Goal: Contribute content

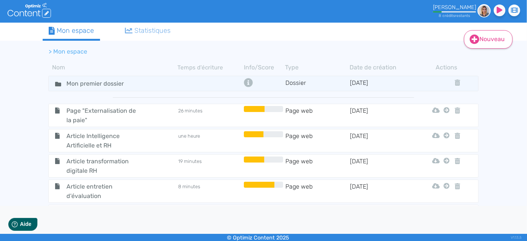
click at [477, 42] on icon at bounding box center [474, 39] width 9 height 9
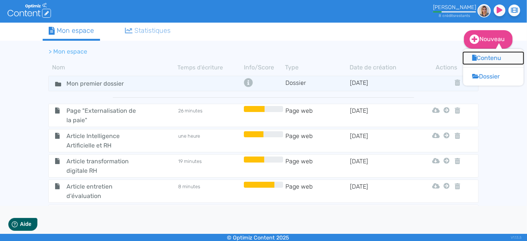
click at [484, 59] on button "Contenu" at bounding box center [493, 58] width 60 height 12
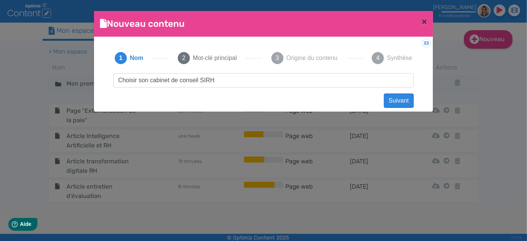
type input "Choisir son cabinet de conseil SIRH"
click at [402, 103] on button "Suivant" at bounding box center [399, 101] width 30 height 14
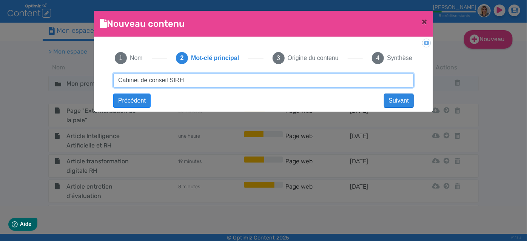
type input "Cabinet de conseil SIRH"
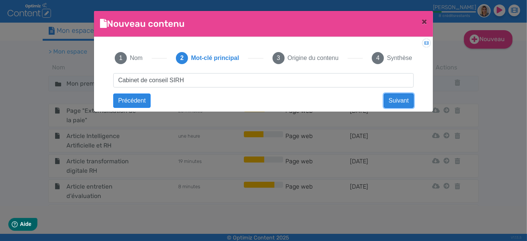
click at [402, 104] on button "Suivant" at bounding box center [399, 101] width 30 height 14
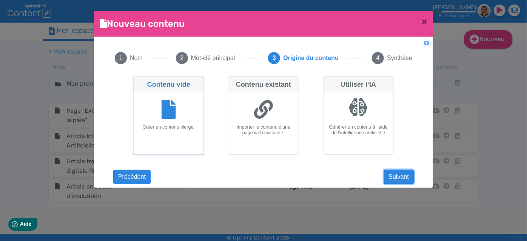
click at [404, 172] on button "Suivant" at bounding box center [399, 177] width 30 height 14
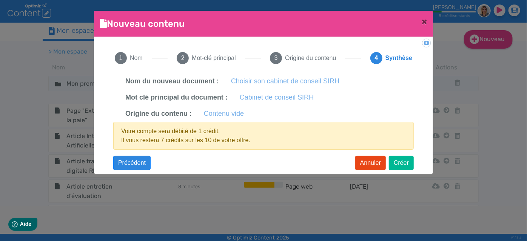
click at [404, 172] on app-new-document-modal "Nouveau contenu × Didacticiel: Créer un document 1 Nom 2 Mot-clé principal 3 Or…" at bounding box center [263, 92] width 339 height 163
click at [403, 158] on button "Créer" at bounding box center [401, 163] width 25 height 14
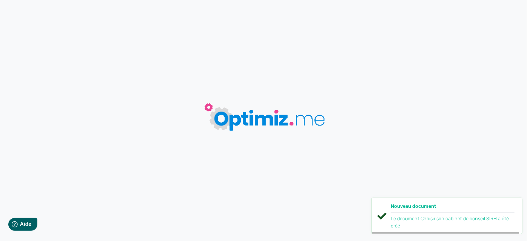
type input "Choisir son cabinet de conseil SIRH"
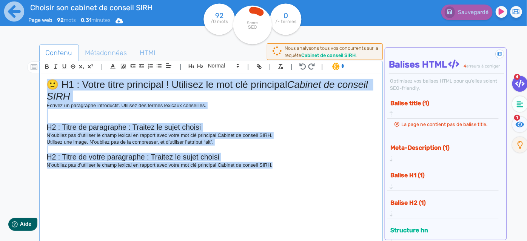
drag, startPoint x: 326, startPoint y: 188, endPoint x: 21, endPoint y: 68, distance: 327.3
click at [21, 68] on div "Contenu Métadonnées HTML | | H3 H4 H5 H6 Normal | | | | 🙂 H1 : Votre titre prin…" at bounding box center [272, 163] width 509 height 252
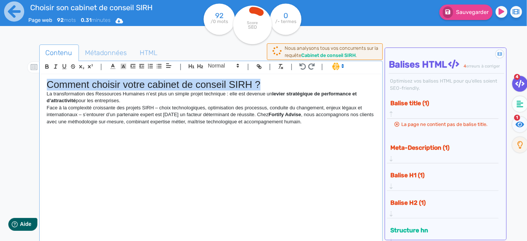
drag, startPoint x: 269, startPoint y: 86, endPoint x: 41, endPoint y: 82, distance: 228.0
click at [41, 82] on div "Comment choisir votre cabinet de conseil SIRH ? La transformation des Ressource…" at bounding box center [211, 158] width 340 height 169
click at [201, 68] on icon "button" at bounding box center [200, 66] width 6 height 6
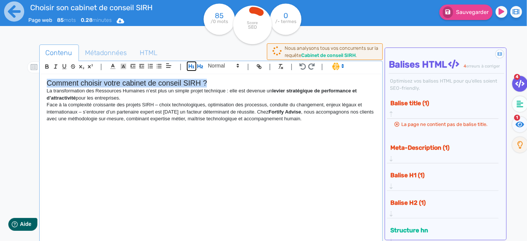
click at [193, 67] on icon "button" at bounding box center [192, 66] width 6 height 4
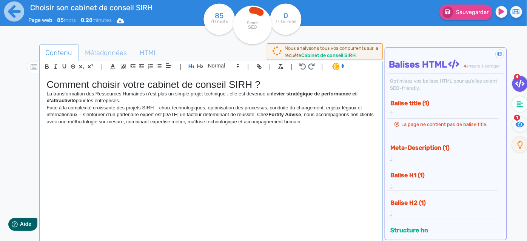
click at [292, 87] on h1 "Comment choisir votre cabinet de conseil SIRH ?" at bounding box center [211, 85] width 329 height 12
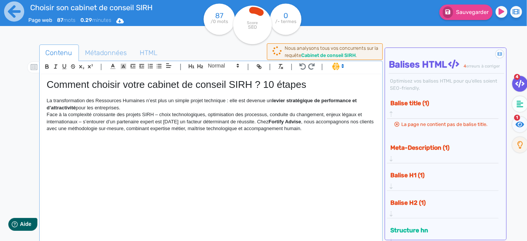
click at [137, 109] on p "La transformation des Ressources Humaines n’est plus un simple projet technique…" at bounding box center [211, 104] width 329 height 14
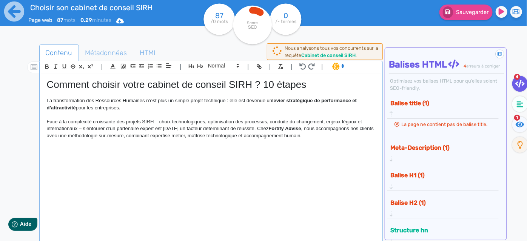
click at [343, 137] on p "Face à la complexité croissante des projets SIRH – choix technologiques, optimi…" at bounding box center [211, 129] width 329 height 21
click at [270, 83] on h1 "Comment choisir votre cabinet de conseil SIRH ? 10 étapes" at bounding box center [211, 85] width 329 height 12
click at [326, 82] on h1 "Comment choisir votre cabinet de conseil SIRH ? Les étapes" at bounding box center [211, 85] width 329 height 12
drag, startPoint x: 95, startPoint y: 84, endPoint x: 20, endPoint y: 73, distance: 76.6
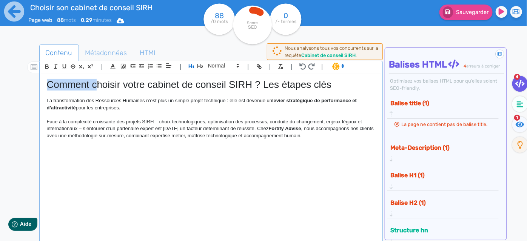
click at [20, 73] on div "Contenu Métadonnées HTML | | H3 H4 H5 H6 Normal | | | | Comment choisir votre c…" at bounding box center [272, 163] width 509 height 252
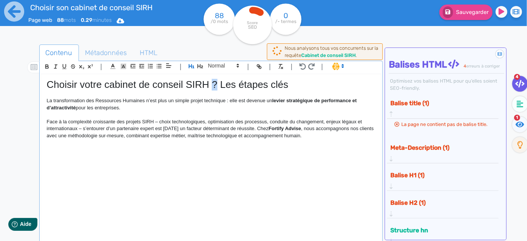
click at [216, 85] on h1 "Choisir votre cabinet de conseil SIRH ? Les étapes clés" at bounding box center [211, 85] width 329 height 12
click at [234, 140] on p at bounding box center [211, 142] width 329 height 7
click at [360, 136] on p "Face à la complexité croissante des projets SIRH – choix technologiques, optimi…" at bounding box center [211, 129] width 329 height 21
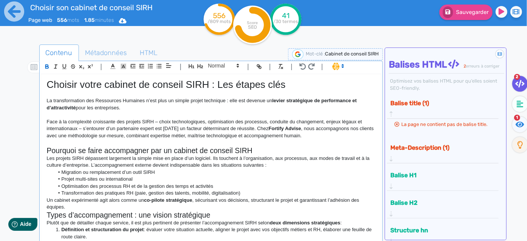
click at [327, 135] on p "Face à la complexité croissante des projets SIRH – choix technologiques, optimi…" at bounding box center [211, 129] width 329 height 21
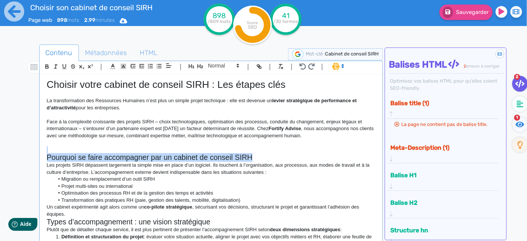
drag, startPoint x: 280, startPoint y: 156, endPoint x: 12, endPoint y: 152, distance: 268.4
click at [12, 152] on div "Choisir son cabinet de conseil SIRH Page web 898 mots 2.99 minutes Html Pdf Wor…" at bounding box center [263, 144] width 527 height 289
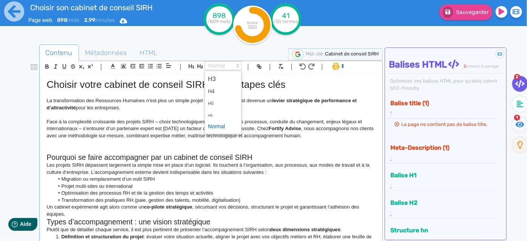
click at [217, 68] on span at bounding box center [223, 65] width 37 height 9
click at [198, 65] on icon "button" at bounding box center [200, 66] width 6 height 6
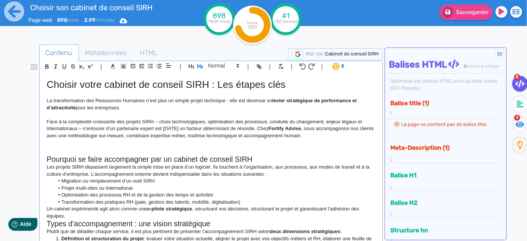
click at [257, 157] on h2 "Pourquoi se faire accompagner par un cabinet de conseil SIRH" at bounding box center [211, 159] width 329 height 9
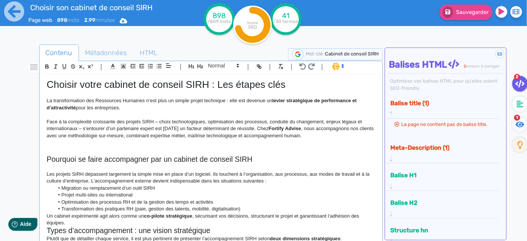
click at [257, 157] on h2 "Pourquoi se faire accompagner par un cabinet de conseil SIRH" at bounding box center [211, 159] width 329 height 9
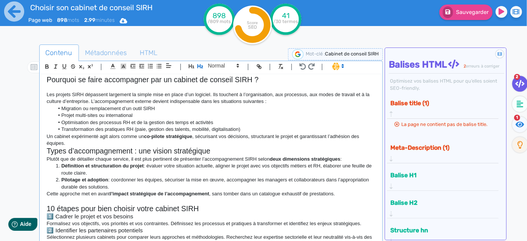
scroll to position [68, 0]
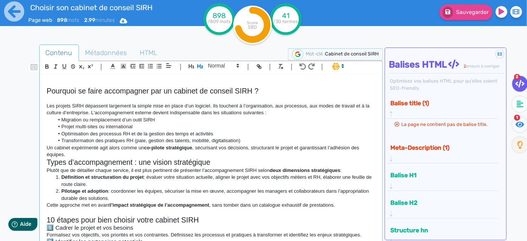
click at [279, 113] on p "Les projets SIRH dépassent largement la simple mise en place d’un logiciel. Ils…" at bounding box center [211, 110] width 329 height 14
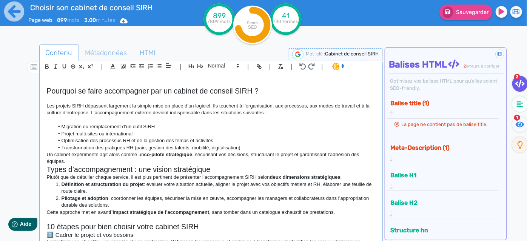
click at [249, 148] on li "Transformation des pratiques RH (paie, gestion des talents, mobilité, digitalis…" at bounding box center [214, 148] width 321 height 7
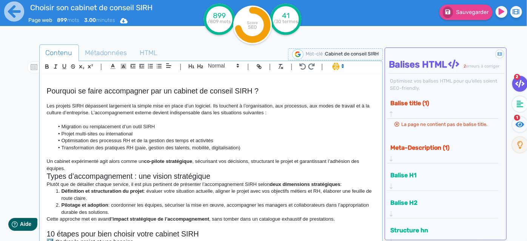
click at [82, 166] on p "Un cabinet expérimenté agit alors comme un co-pilote stratégique , sécurisant v…" at bounding box center [211, 165] width 329 height 14
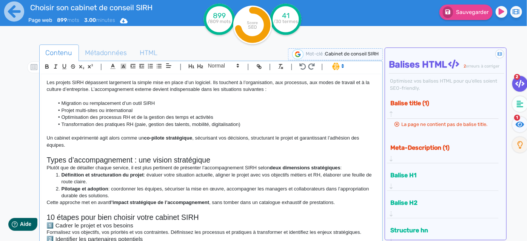
scroll to position [103, 0]
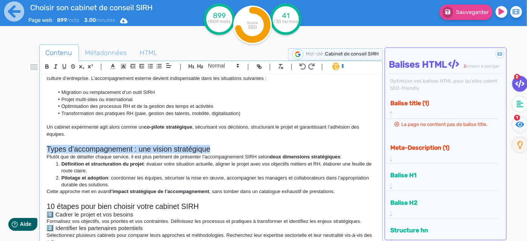
drag, startPoint x: 47, startPoint y: 147, endPoint x: 223, endPoint y: 149, distance: 175.5
click at [223, 149] on h2 "Types d’accompagnement : une vision stratégique" at bounding box center [211, 149] width 329 height 9
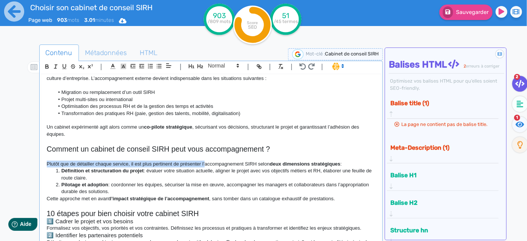
drag, startPoint x: 42, startPoint y: 166, endPoint x: 205, endPoint y: 162, distance: 163.1
click at [205, 162] on div "Choisir votre cabinet de conseil SIRH : Les étapes clés La transformation des R…" at bounding box center [211, 158] width 340 height 169
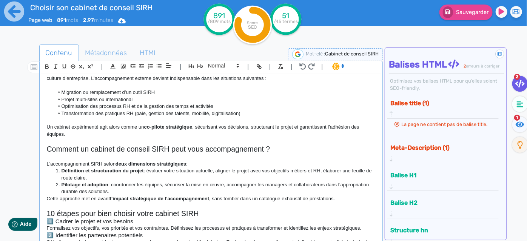
click at [105, 163] on p "L'accompagnement SIRH selon deux dimensions stratégiques :" at bounding box center [211, 164] width 329 height 7
click at [234, 161] on p "L'accompagnement SIRH repose sur deux dimensions stratégiques :" at bounding box center [211, 164] width 329 height 7
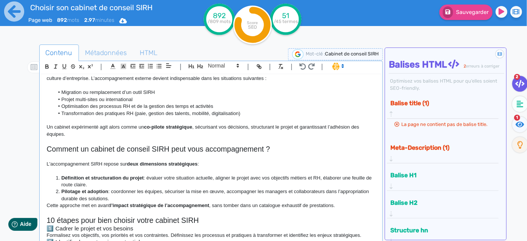
click at [137, 196] on li "Pilotage et adoption : coordonner les équipes, sécuriser la mise en œuvre, acco…" at bounding box center [214, 195] width 321 height 14
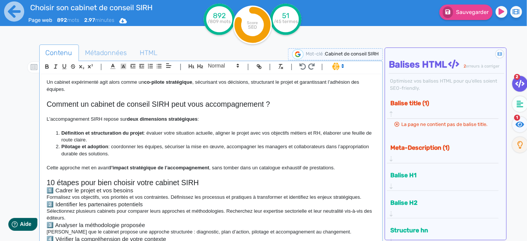
scroll to position [137, 0]
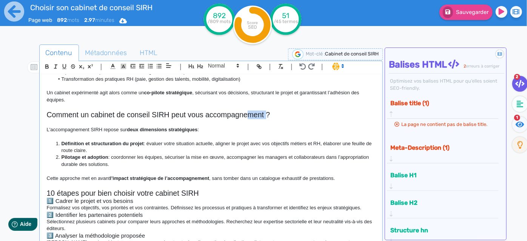
drag, startPoint x: 265, startPoint y: 117, endPoint x: 249, endPoint y: 115, distance: 15.5
click at [249, 115] on h2 "Comment un cabinet de conseil SIRH peut vous accompagnement ?" at bounding box center [211, 115] width 329 height 9
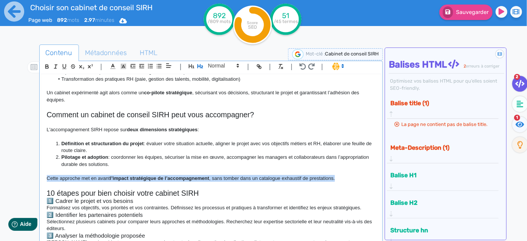
drag, startPoint x: 345, startPoint y: 180, endPoint x: 42, endPoint y: 179, distance: 303.8
click at [42, 179] on div "Choisir votre cabinet de conseil SIRH : Les étapes clés La transformation des R…" at bounding box center [211, 158] width 340 height 169
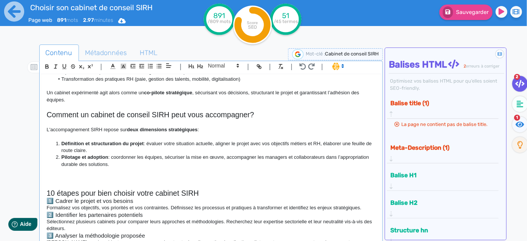
drag, startPoint x: 116, startPoint y: 167, endPoint x: 28, endPoint y: 119, distance: 100.3
click at [28, 119] on div "Contenu Métadonnées HTML | | H3 H4 H5 H6 Normal | | | | Choisir votre cabinet d…" at bounding box center [274, 166] width 505 height 246
click at [28, 119] on div at bounding box center [30, 166] width 17 height 246
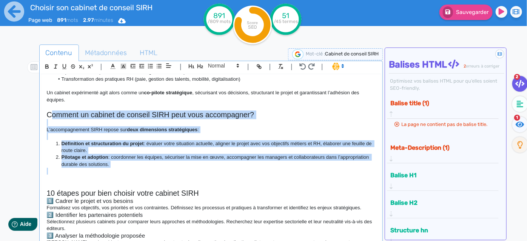
drag, startPoint x: 49, startPoint y: 115, endPoint x: 118, endPoint y: 168, distance: 86.2
click at [118, 168] on div "Choisir votre cabinet de conseil SIRH : Les étapes clés La transformation des R…" at bounding box center [211, 158] width 340 height 169
click at [118, 168] on p at bounding box center [211, 171] width 329 height 7
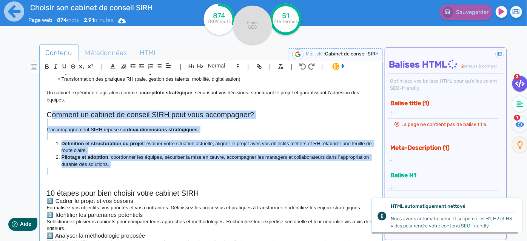
drag, startPoint x: 117, startPoint y: 165, endPoint x: 41, endPoint y: 115, distance: 90.7
click at [41, 115] on div "Choisir votre cabinet de conseil SIRH : Les étapes clés La transformation des R…" at bounding box center [211, 158] width 340 height 169
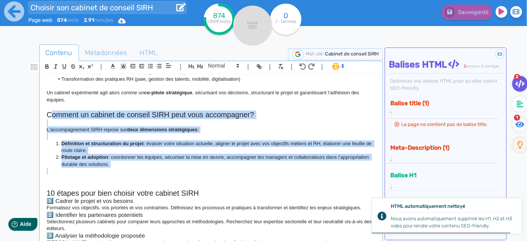
copy div "Comment un cabinet de conseil SIRH peut vous accompagner? L'accompagnement SIRH…"
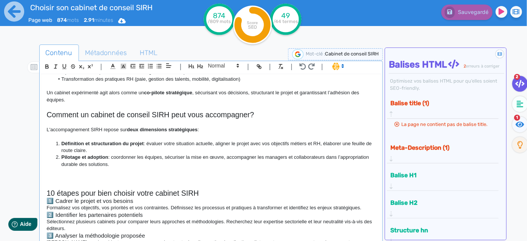
click at [120, 179] on p at bounding box center [211, 178] width 329 height 7
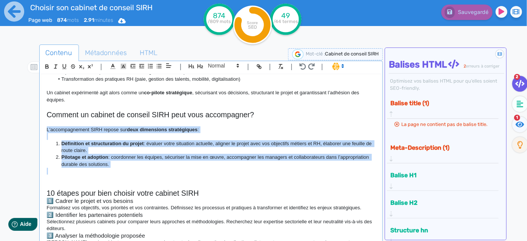
drag, startPoint x: 133, startPoint y: 174, endPoint x: 36, endPoint y: 131, distance: 105.9
click at [36, 131] on div "Contenu Métadonnées HTML | | H3 H4 H5 H6 Normal | | | | Choisir votre cabinet d…" at bounding box center [274, 166] width 505 height 246
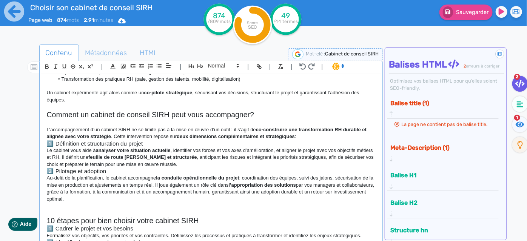
click at [311, 133] on p "L’accompagnement d’un cabinet SIRH ne se limite pas à la mise en œuvre d’un out…" at bounding box center [211, 133] width 329 height 14
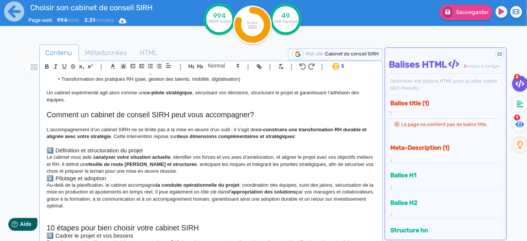
click at [161, 149] on h3 "1️⃣ Définition et structuration du projet" at bounding box center [211, 150] width 329 height 7
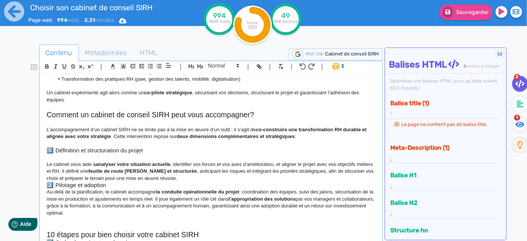
click at [136, 152] on h3 "1️⃣ Définition et structuration du projet" at bounding box center [211, 150] width 329 height 7
click at [181, 177] on p "Le cabinet vous aide à analyser votre situation actuelle , identifier vos force…" at bounding box center [211, 171] width 329 height 21
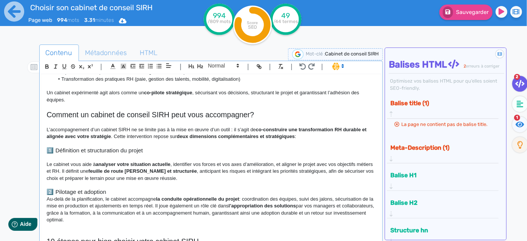
click at [124, 192] on h3 "2️⃣ Pilotage et adoption" at bounding box center [211, 192] width 329 height 7
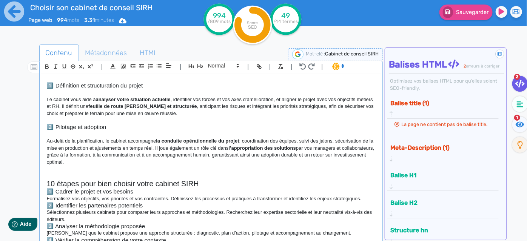
scroll to position [206, 0]
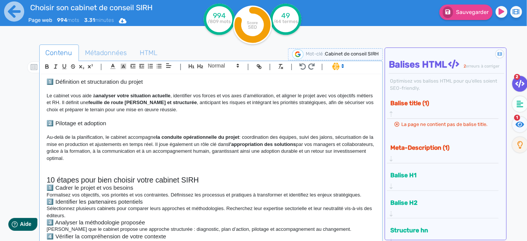
click at [228, 176] on h2 "10 étapes pour bien choisir votre cabinet SIRH" at bounding box center [211, 180] width 329 height 9
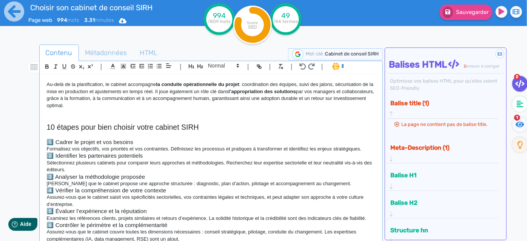
scroll to position [274, 0]
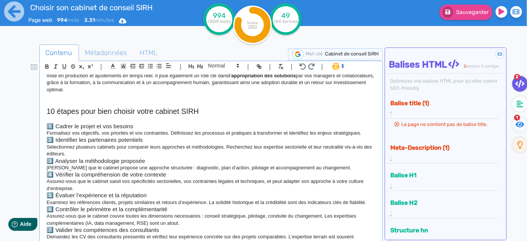
click at [367, 132] on p "Formalisez vos objectifs, vos priorités et vos contraintes. Définissez les proc…" at bounding box center [211, 133] width 329 height 7
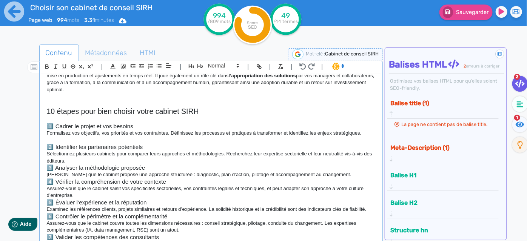
click at [127, 145] on h3 "2️⃣ Identifier les partenaires potentiels" at bounding box center [211, 147] width 329 height 7
click at [121, 156] on p "Sélectionnez plusieurs cabinets pour comparer leurs approches et méthodologies.…" at bounding box center [211, 158] width 329 height 14
click at [120, 163] on p "Sélectionnez plusieurs cabinets pour comparer leurs approches et méthodologies.…" at bounding box center [211, 158] width 329 height 14
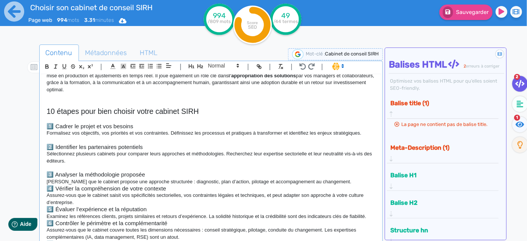
click at [332, 181] on p "[PERSON_NAME] que le cabinet propose une approche structurée : diagnostic, plan…" at bounding box center [211, 182] width 329 height 7
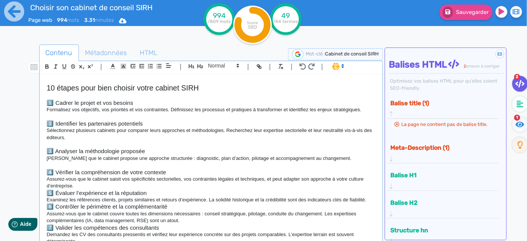
scroll to position [309, 0]
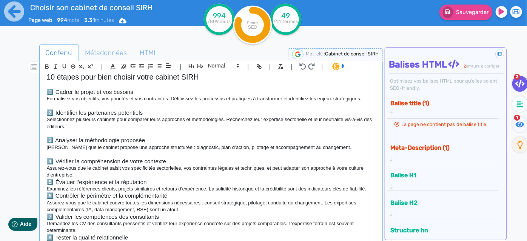
click at [146, 173] on p "Assurez-vous que le cabinet saisit vos spécificités sectorielles, vos contraint…" at bounding box center [211, 172] width 329 height 14
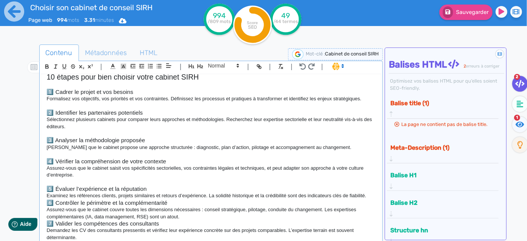
click at [368, 196] on p "Examinez les références clients, projets similaires et retours d’expérience. La…" at bounding box center [211, 195] width 329 height 7
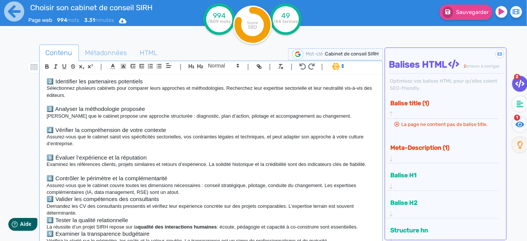
scroll to position [377, 0]
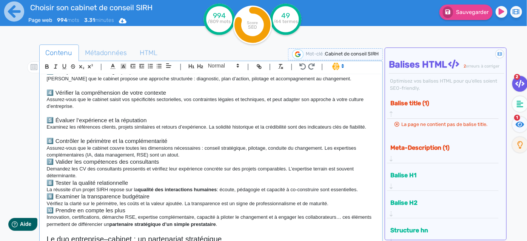
click at [185, 154] on p "Assurez-vous que le cabinet couvre toutes les dimensions nécessaires : conseil …" at bounding box center [211, 152] width 329 height 14
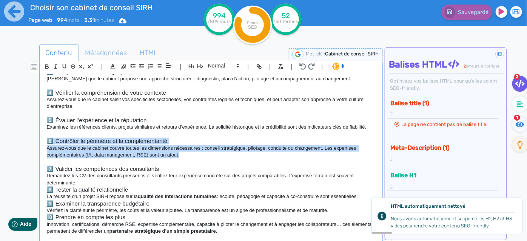
drag, startPoint x: 184, startPoint y: 154, endPoint x: 44, endPoint y: 138, distance: 141.0
click at [44, 138] on div "Choisir votre cabinet de conseil SIRH : Les étapes clés La transformation des R…" at bounding box center [211, 158] width 340 height 169
copy div "6️⃣ Contrôler le périmètre et la complémentarité Assurez-vous que le cabinet co…"
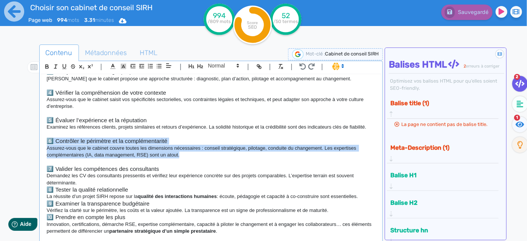
click at [179, 156] on p "Assurez-vous que le cabinet couvre toutes les dimensions nécessaires : conseil …" at bounding box center [211, 152] width 329 height 14
drag, startPoint x: 190, startPoint y: 154, endPoint x: 44, endPoint y: 148, distance: 146.6
click at [44, 148] on div "Choisir votre cabinet de conseil SIRH : Les étapes clés La transformation des R…" at bounding box center [211, 158] width 340 height 169
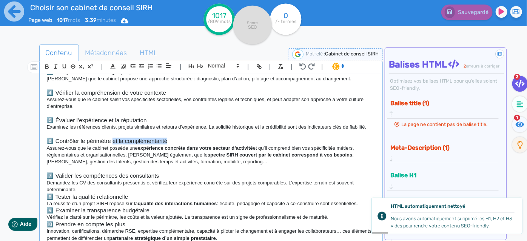
drag, startPoint x: 176, startPoint y: 142, endPoint x: 113, endPoint y: 143, distance: 62.3
click at [113, 143] on h3 "6️⃣ Contrôler le périmètre et la complémentarité" at bounding box center [211, 141] width 329 height 7
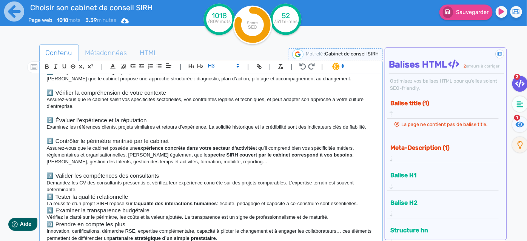
click at [136, 194] on h3 "8️⃣ Tester la qualité relationnelle" at bounding box center [211, 197] width 329 height 7
click at [181, 143] on h3 "6️⃣ Contrôler le périmètre maitrisé par le cabinet" at bounding box center [211, 141] width 329 height 7
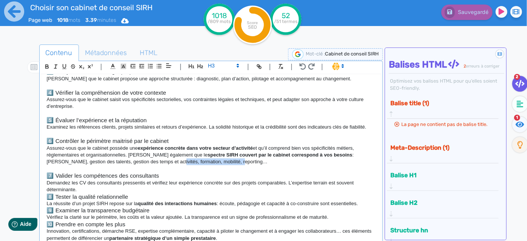
drag, startPoint x: 139, startPoint y: 161, endPoint x: 201, endPoint y: 163, distance: 61.9
click at [201, 163] on p "Assurez-vous que le cabinet possède une expérience concrète dans votre secteur …" at bounding box center [211, 155] width 329 height 21
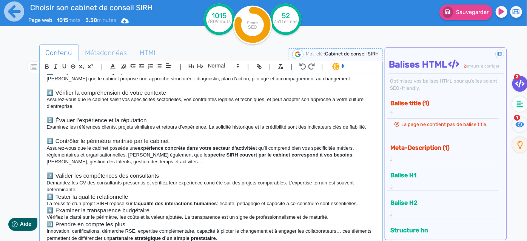
click at [148, 206] on strong "qualité des interactions humaines" at bounding box center [177, 204] width 79 height 6
click at [147, 186] on p "Demandez les CV des consultants pressentis et vérifiez leur expérience concrète…" at bounding box center [211, 187] width 329 height 14
click at [145, 191] on p "Demandez les CV des consultants pressentis et vérifiez leur expérience concrète…" at bounding box center [211, 187] width 329 height 14
click at [139, 187] on p "Demandez les CV des consultants pressentis et vérifiez leur expérience concrète…" at bounding box center [211, 187] width 329 height 14
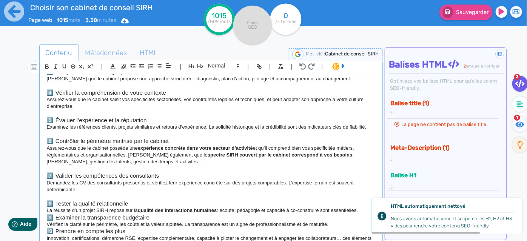
scroll to position [446, 0]
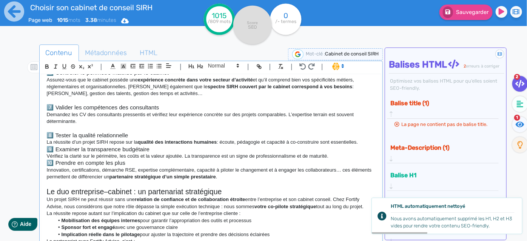
click at [365, 142] on p "La réussite d’un projet SIRH repose sur la qualité des interactions humaines : …" at bounding box center [211, 142] width 329 height 7
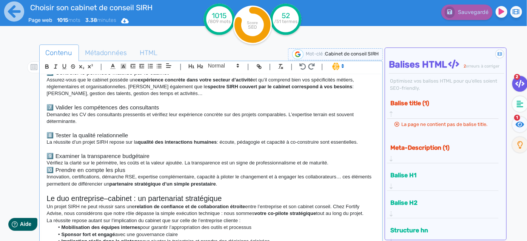
click at [236, 142] on p "La réussite d’un projet SIRH repose sur la qualité des interactions humaines : …" at bounding box center [211, 142] width 329 height 7
click at [177, 166] on p "Vérifiez la clarté sur le périmètre, les coûts et la valeur ajoutée. La transpa…" at bounding box center [211, 163] width 329 height 7
click at [172, 160] on h3 "9️⃣ Examiner la transparence budgétaire" at bounding box center [211, 156] width 329 height 7
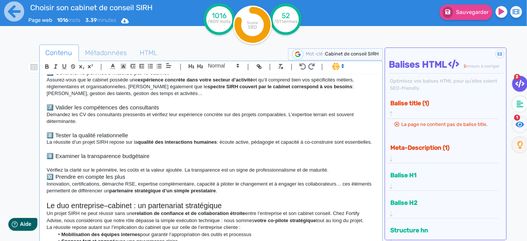
click at [353, 174] on p "Vérifiez la clarté sur le périmètre, les coûts et la valeur ajoutée. La transpa…" at bounding box center [211, 170] width 329 height 7
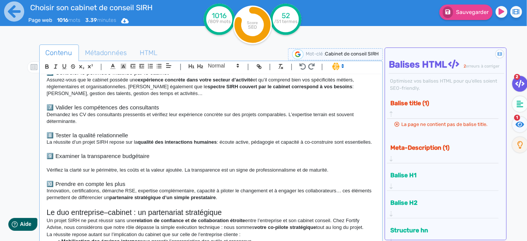
click at [143, 188] on h3 "🔟 Prendre en compte les plus" at bounding box center [211, 184] width 329 height 7
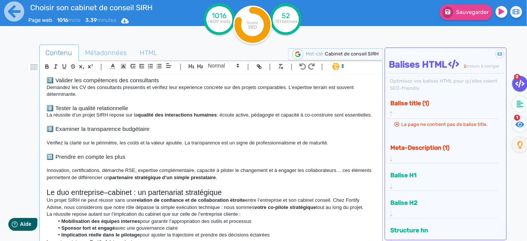
scroll to position [514, 0]
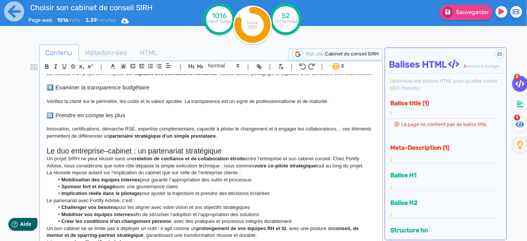
click at [237, 156] on h2 "Le duo entreprise–cabinet : un partenariat stratégique" at bounding box center [211, 151] width 329 height 9
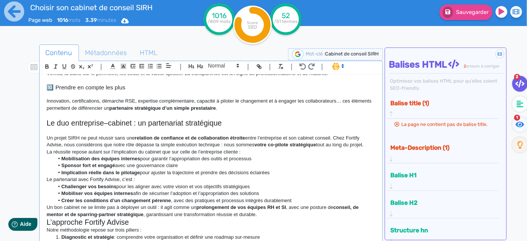
scroll to position [583, 0]
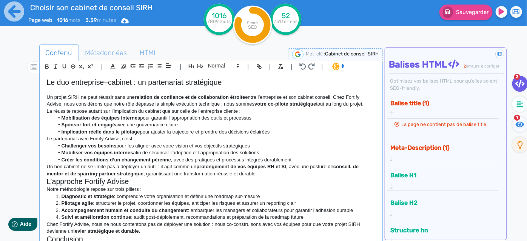
click at [370, 112] on div "Choisir votre cabinet de conseil SIRH : Les étapes clés La transformation des R…" at bounding box center [211, 158] width 340 height 169
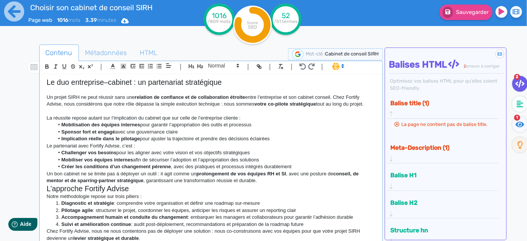
click at [280, 142] on li "Implication réelle dans le pilotage pour ajuster la trajectoire et prendre des …" at bounding box center [214, 139] width 321 height 7
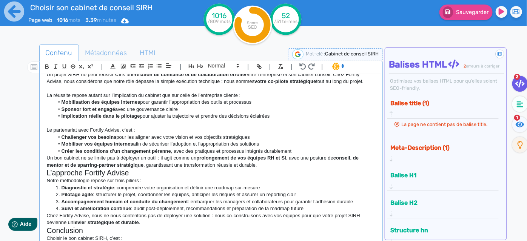
scroll to position [618, 0]
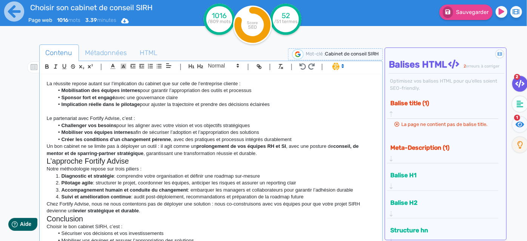
click at [275, 157] on p "Un bon cabinet ne se limite pas à déployer un outil : il agit comme un prolonge…" at bounding box center [211, 150] width 329 height 14
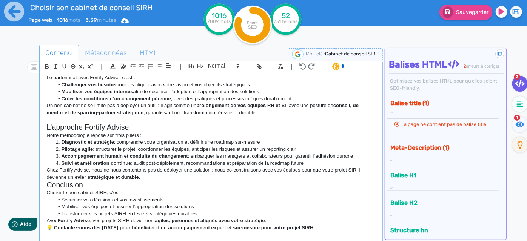
scroll to position [665, 0]
click at [144, 129] on h2 "L’approche Fortify Advise" at bounding box center [211, 127] width 329 height 9
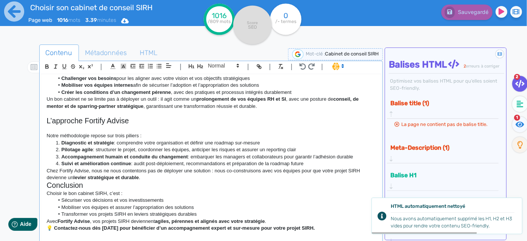
drag, startPoint x: 311, startPoint y: 171, endPoint x: 51, endPoint y: 121, distance: 264.8
click at [51, 121] on div "Choisir votre cabinet de conseil SIRH : Les étapes clés La transformation des R…" at bounding box center [211, 158] width 340 height 169
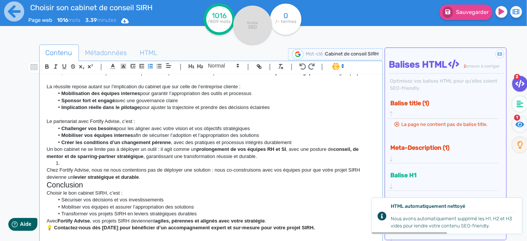
scroll to position [621, 0]
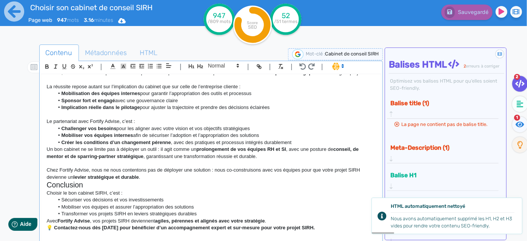
click at [158, 175] on p "Chez Fortify Advise, nous ne nous contentons pas de déployer une solution : nou…" at bounding box center [211, 174] width 329 height 14
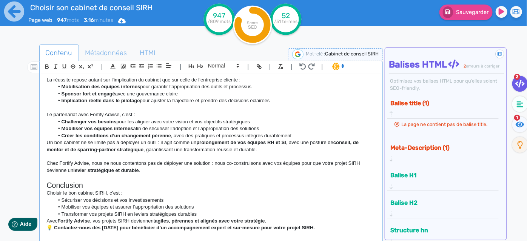
scroll to position [628, 0]
click at [117, 184] on h2 "Conclusion" at bounding box center [211, 185] width 329 height 9
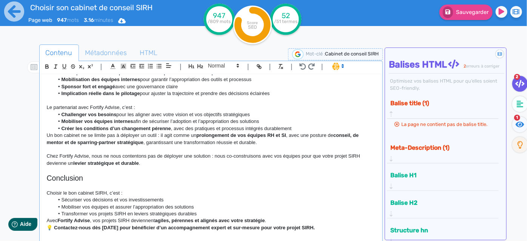
scroll to position [635, 0]
click at [223, 216] on li "Transformer vos projets SIRH en leviers stratégiques durables" at bounding box center [214, 214] width 321 height 7
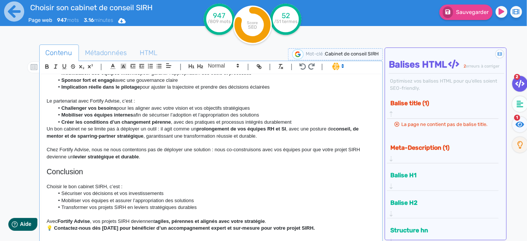
click at [271, 225] on p "Avec Fortify Advise , vos projets SIRH deviennent agiles, pérennes et alignés a…" at bounding box center [211, 221] width 329 height 7
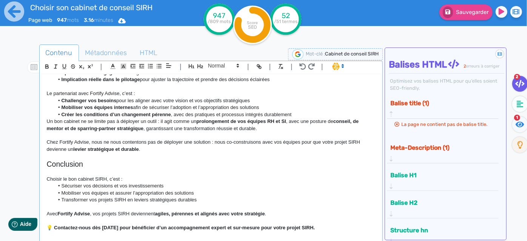
scroll to position [649, 0]
click at [266, 189] on li "Sécuriser vos décisions et vos investissements" at bounding box center [214, 186] width 321 height 7
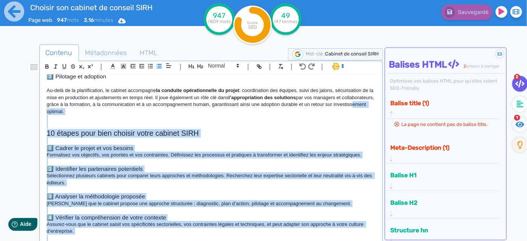
scroll to position [206, 0]
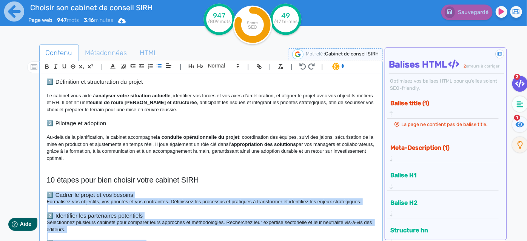
drag, startPoint x: 245, startPoint y: 209, endPoint x: 45, endPoint y: 193, distance: 200.0
click at [45, 193] on div "Choisir votre cabinet de conseil SIRH : Les étapes clés La transformation des R…" at bounding box center [211, 158] width 340 height 169
copy div "8️⃣ Loremi do sitame co adi elitsed Doeiusmodt inc utlaboree, dol magnaaliq en …"
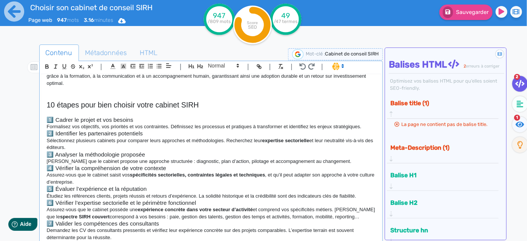
scroll to position [265, 0]
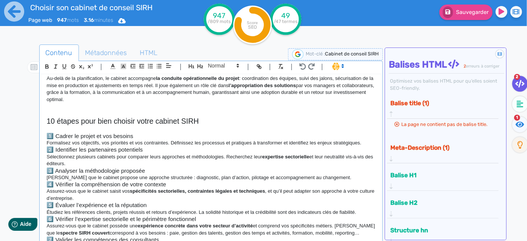
click at [127, 134] on h3 "1️⃣ Cadrer le projet et vos besoins" at bounding box center [211, 136] width 329 height 7
click at [369, 145] on p "Formalisez vos objectifs, vos priorités et vos contraintes. Définissez les proc…" at bounding box center [211, 143] width 329 height 7
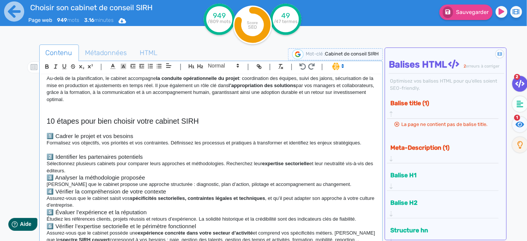
click at [132, 166] on p "Sélectionnez plusieurs cabinets pour comparer leurs approches et méthodologies.…" at bounding box center [211, 167] width 329 height 14
click at [128, 170] on p "Sélectionnez plusieurs cabinets pour comparer leurs approches et méthodologies.…" at bounding box center [211, 167] width 329 height 14
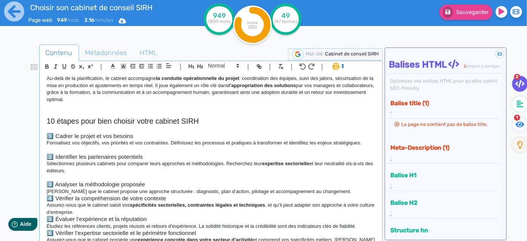
click at [354, 188] on p "[PERSON_NAME] que le cabinet propose une approche structurée : diagnostic, plan…" at bounding box center [211, 191] width 329 height 7
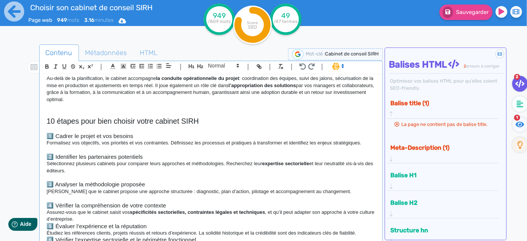
scroll to position [299, 0]
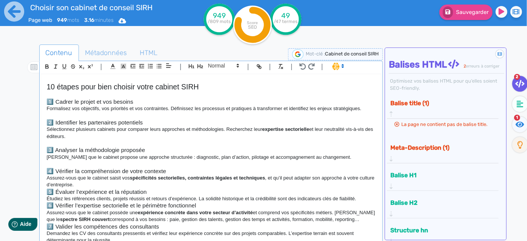
click at [100, 185] on p "Assurez-vous que le cabinet saisit vos spécificités sectorielles, contraintes l…" at bounding box center [211, 182] width 329 height 14
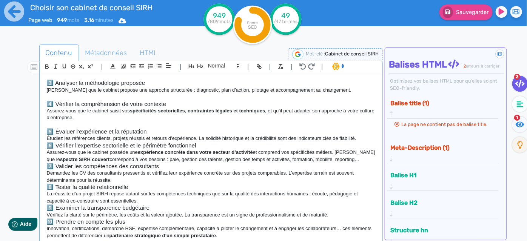
scroll to position [368, 0]
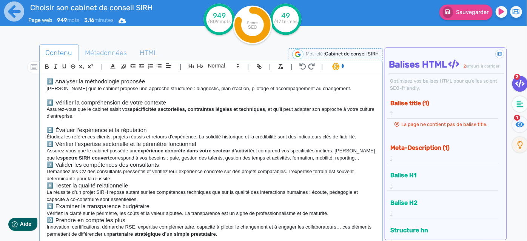
click at [204, 143] on h3 "6️⃣ Vérifier l’expertise sectorielle et le périmètre fonctionnel" at bounding box center [211, 144] width 329 height 7
click at [364, 137] on p "Étudiez les références clients, projets réussis et retours d’expérience. La sol…" at bounding box center [211, 137] width 329 height 7
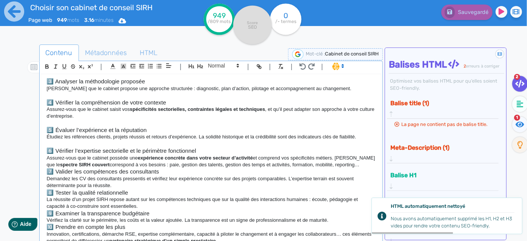
click at [352, 165] on p "Assurez-vous que le cabinet possède une expérience concrète dans votre secteur …" at bounding box center [211, 162] width 329 height 14
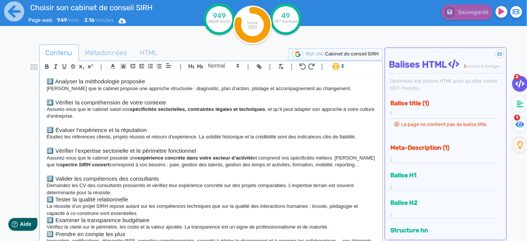
click at [112, 192] on p "Demandez les CV des consultants pressentis et vérifiez leur expérience concrète…" at bounding box center [211, 189] width 329 height 14
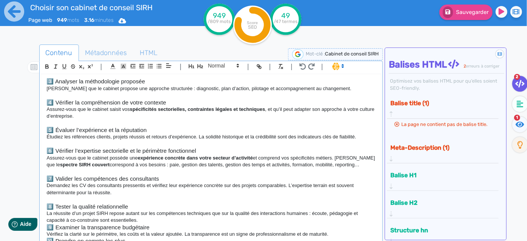
click at [134, 181] on h3 "7️⃣ Valider les compétences des consultants" at bounding box center [211, 179] width 329 height 7
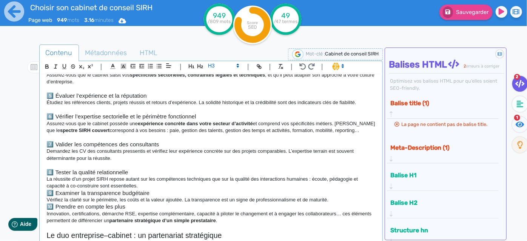
click at [146, 183] on p "La réussite d’un projet SIRH repose autant sur les compétences techniques que s…" at bounding box center [211, 183] width 329 height 14
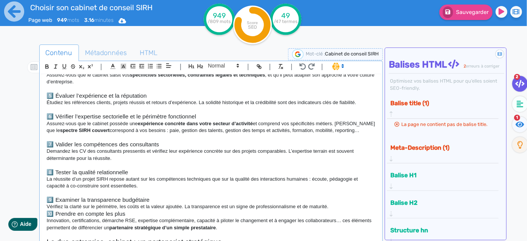
click at [336, 207] on p "Vérifiez la clarté sur le périmètre, les coûts et la valeur ajoutée. La transpa…" at bounding box center [211, 206] width 329 height 7
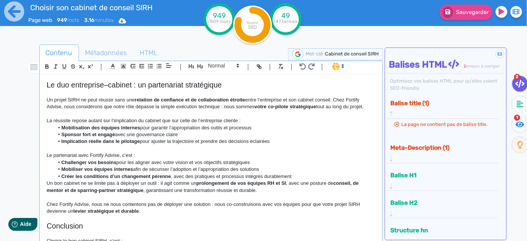
scroll to position [608, 0]
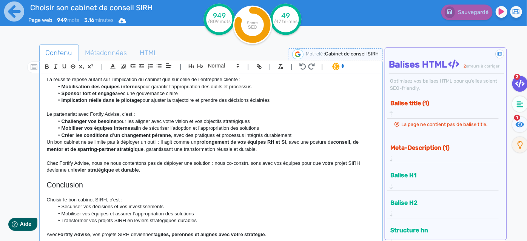
click at [216, 159] on p at bounding box center [211, 156] width 329 height 7
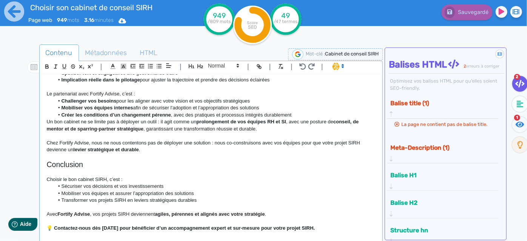
scroll to position [628, 0]
click at [101, 49] on span "Métadonnées" at bounding box center [106, 53] width 54 height 20
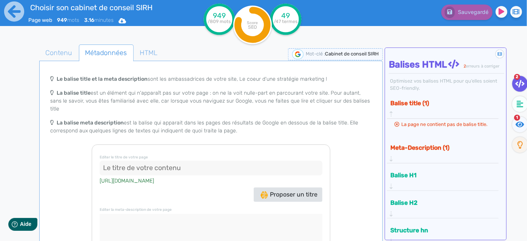
click at [137, 164] on input at bounding box center [211, 168] width 223 height 15
paste input "Comment choisir le bon cabinet de conseil SIRH | Fortify Advise"
type input "Comment choisir le bon cabinet de conseil SIRH | Fortify Advise"
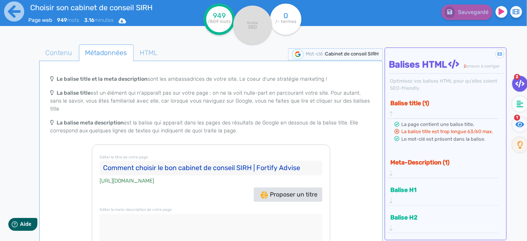
click at [106, 161] on input "Comment choisir le bon cabinet de conseil SIRH | Fortify Advise" at bounding box center [211, 168] width 223 height 15
drag, startPoint x: 103, startPoint y: 160, endPoint x: 323, endPoint y: 155, distance: 219.7
click at [323, 155] on div "Editer le titre de votre page Comment choisir le bon cabinet de conseil SIRH | …" at bounding box center [211, 228] width 239 height 167
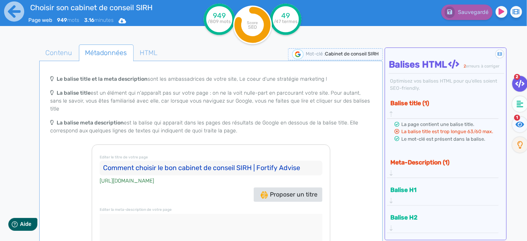
drag, startPoint x: 305, startPoint y: 156, endPoint x: 83, endPoint y: 154, distance: 222.3
click at [83, 154] on div "Le balise title et la meta description sont les ambassadrices de votre site, Le…" at bounding box center [211, 165] width 341 height 188
drag, startPoint x: 103, startPoint y: 157, endPoint x: 321, endPoint y: 158, distance: 218.2
click at [321, 158] on div "Editer le titre de votre page Comment choisir le bon cabinet de conseil SIRH | …" at bounding box center [211, 228] width 239 height 167
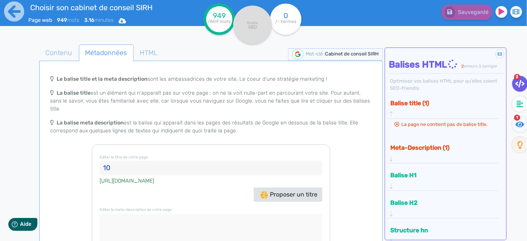
type input "1"
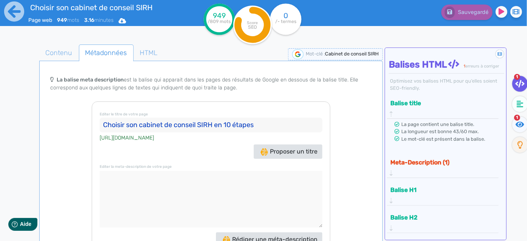
scroll to position [43, 0]
type input "Choisir son cabinet de conseil SIRH en 10 étapes"
click at [227, 179] on textarea at bounding box center [211, 199] width 223 height 57
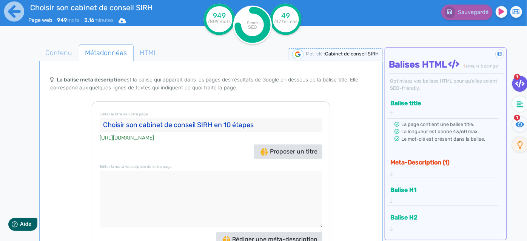
paste textarea "écouvrez comment sélectionner le cabinet de conseil SIRH idéal pour votre proje…"
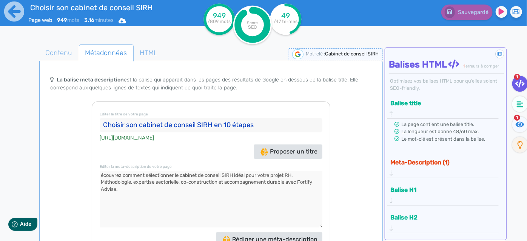
click at [100, 171] on textarea at bounding box center [211, 199] width 223 height 57
drag, startPoint x: 186, startPoint y: 182, endPoint x: 273, endPoint y: 177, distance: 87.0
click at [273, 177] on textarea at bounding box center [211, 199] width 223 height 57
click at [273, 174] on textarea at bounding box center [211, 199] width 223 height 57
drag, startPoint x: 268, startPoint y: 173, endPoint x: 276, endPoint y: 185, distance: 13.7
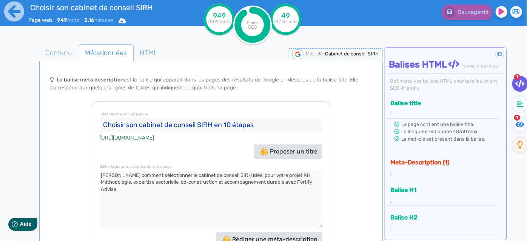
click at [276, 185] on textarea at bounding box center [211, 199] width 223 height 57
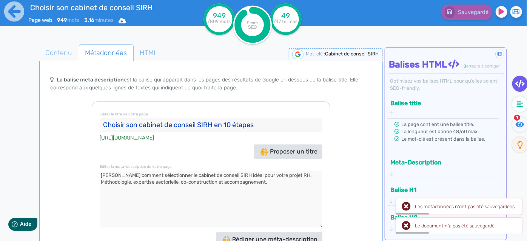
click at [103, 171] on textarea at bounding box center [211, 199] width 223 height 57
click at [191, 171] on textarea at bounding box center [211, 199] width 223 height 57
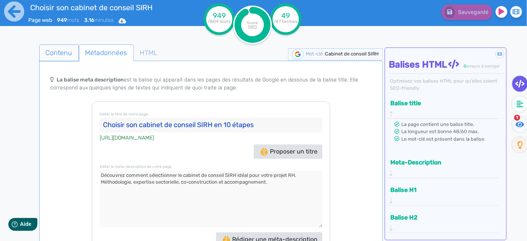
type textarea "Découvrez comment sélectionner le cabinet de conseil SIRH idéal pour votre proj…"
click at [56, 59] on span "Contenu" at bounding box center [59, 53] width 39 height 20
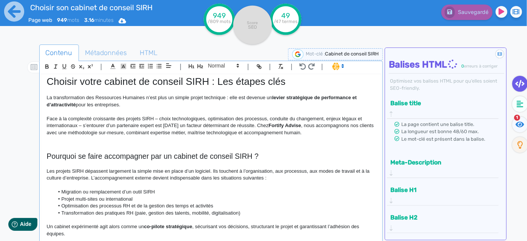
scroll to position [0, 0]
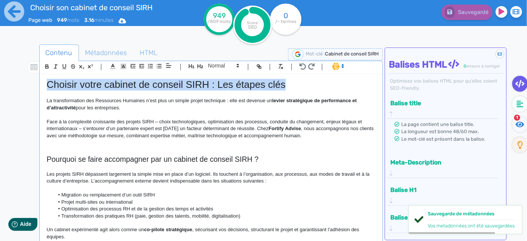
drag, startPoint x: 301, startPoint y: 86, endPoint x: 38, endPoint y: 76, distance: 262.9
click at [38, 76] on div "Contenu Métadonnées HTML | | H3 H4 H5 H6 Normal | | | | Choisir votre cabinet d…" at bounding box center [274, 166] width 505 height 246
copy h1 "Choisir votre cabinet de conseil SIRH : Les étapes clés"
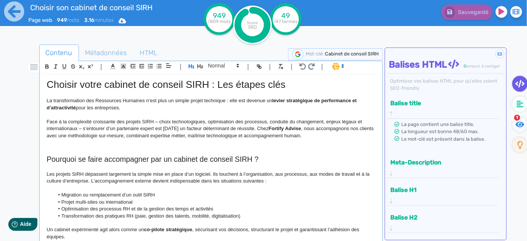
click at [137, 125] on p "Face à la complexité croissante des projets SIRH – choix technologiques, optimi…" at bounding box center [211, 129] width 329 height 21
click at [186, 123] on p "Face à la complexité croissante des projets SIRH – choix technologiques, optimi…" at bounding box center [211, 129] width 329 height 21
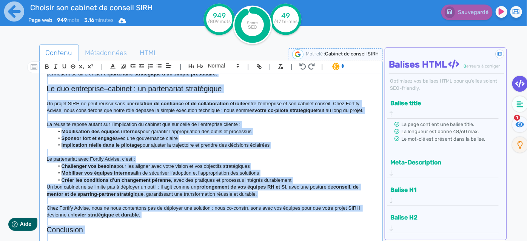
scroll to position [628, 0]
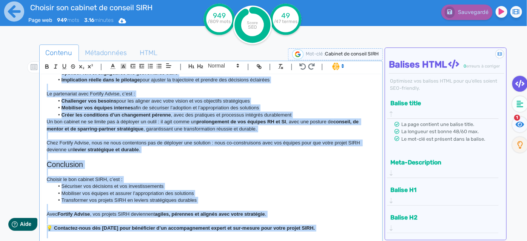
drag, startPoint x: 47, startPoint y: 160, endPoint x: 324, endPoint y: 254, distance: 292.4
click at [324, 241] on html "Choisir son cabinet de conseil SIRH Page web 949 mots 3.16 minutes Html Pdf Wor…" at bounding box center [263, 120] width 527 height 241
copy div "Loremips do sitam consectetur adi el seddoei te incidid UTLA ? Etd magnaal ENIM…"
click at [237, 149] on p "Chez Fortify Advise, nous ne nous contentons pas de déployer une solution : nou…" at bounding box center [211, 147] width 329 height 14
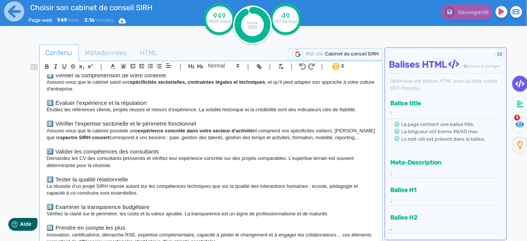
scroll to position [388, 0]
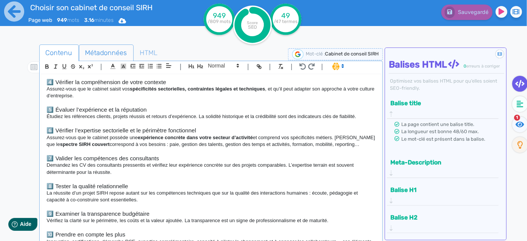
click at [116, 53] on span "Métadonnées" at bounding box center [106, 53] width 54 height 20
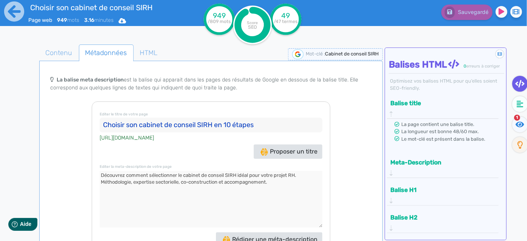
drag, startPoint x: 262, startPoint y: 115, endPoint x: 89, endPoint y: 118, distance: 172.9
click at [89, 118] on div "Le balise title et la meta description sont les ambassadrices de votre site, Le…" at bounding box center [211, 165] width 341 height 188
drag, startPoint x: 276, startPoint y: 173, endPoint x: 66, endPoint y: 165, distance: 210.0
click at [66, 165] on div "Le balise title et la meta description sont les ambassadrices de votre site, Le…" at bounding box center [211, 165] width 341 height 188
